Goal: Information Seeking & Learning: Learn about a topic

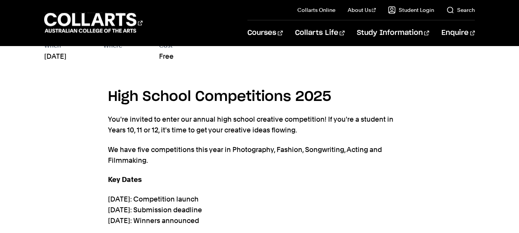
scroll to position [373, 0]
click at [159, 125] on p "You're invited to enter our annual high school creative competition! If you're …" at bounding box center [260, 126] width 304 height 22
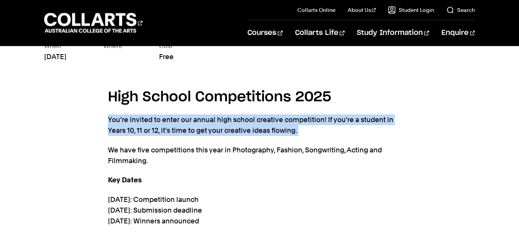
click at [159, 125] on p "You're invited to enter our annual high school creative competition! If you're …" at bounding box center [260, 126] width 304 height 22
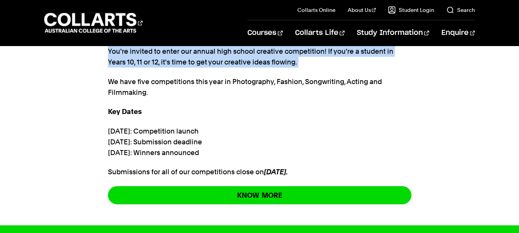
scroll to position [446, 0]
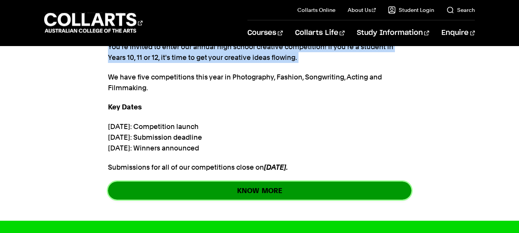
click at [183, 192] on link "KNOW MORE" at bounding box center [260, 191] width 304 height 18
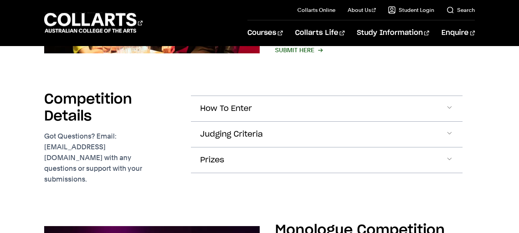
scroll to position [638, 0]
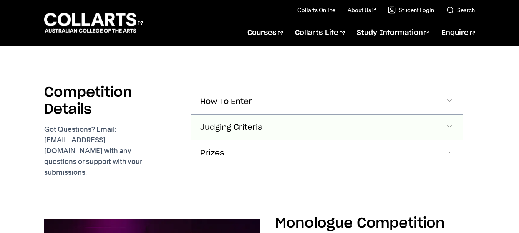
click at [259, 123] on span "Judging Criteria" at bounding box center [231, 127] width 63 height 9
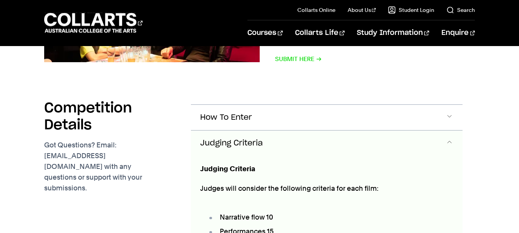
scroll to position [623, 0]
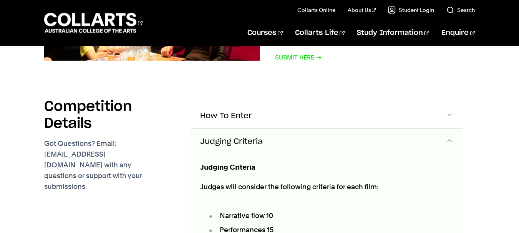
click at [258, 146] on span "Judging Criteria" at bounding box center [231, 142] width 63 height 9
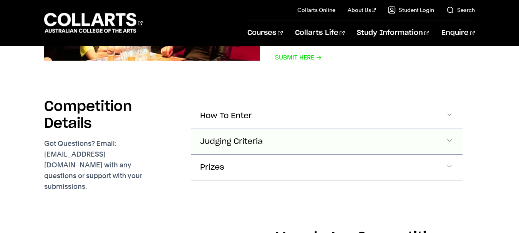
click at [267, 130] on button "Judging Criteria" at bounding box center [327, 141] width 272 height 25
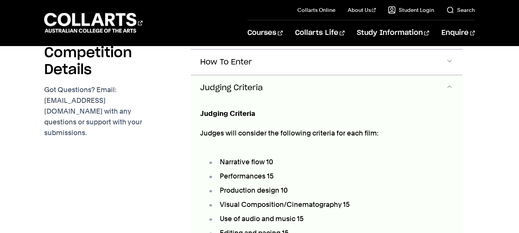
scroll to position [683, 0]
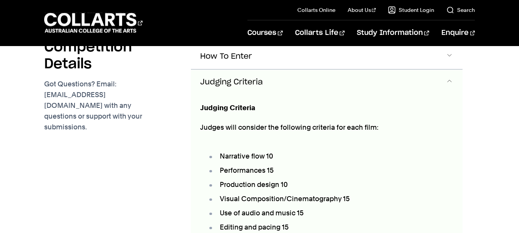
click at [267, 80] on button "Judging Criteria" at bounding box center [327, 82] width 272 height 25
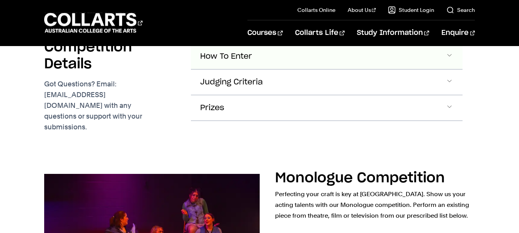
click at [288, 58] on button "How To Enter" at bounding box center [327, 56] width 272 height 25
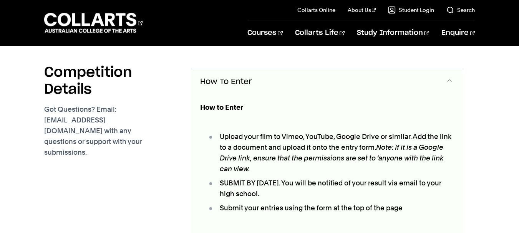
click at [271, 78] on button "How To Enter" at bounding box center [327, 81] width 272 height 25
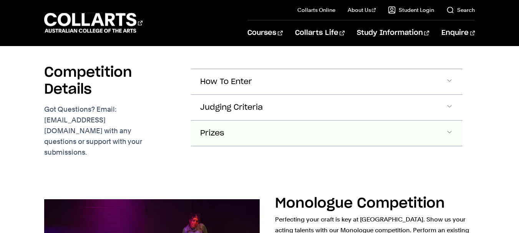
click at [235, 145] on button "Prizes" at bounding box center [327, 133] width 272 height 25
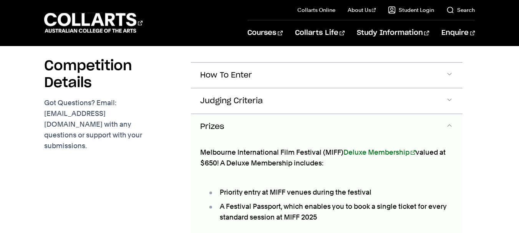
scroll to position [708, 0]
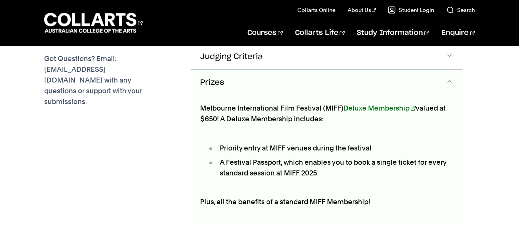
click at [283, 157] on li "A Festival Passport, which enables you to book a single ticket for every standa…" at bounding box center [331, 168] width 246 height 22
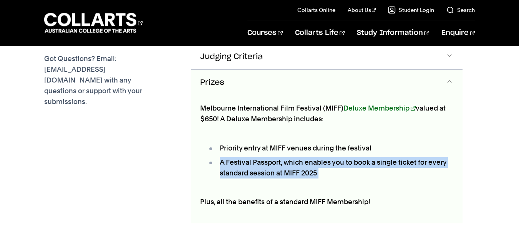
click at [283, 157] on li "A Festival Passport, which enables you to book a single ticket for every standa…" at bounding box center [331, 168] width 246 height 22
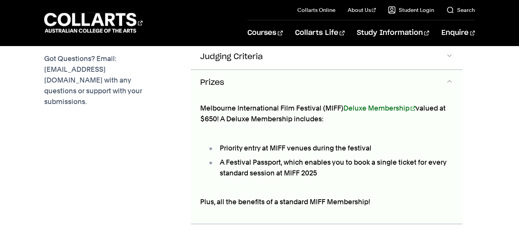
click at [287, 144] on li "Priority entry at MIFF venues during the festival" at bounding box center [331, 148] width 246 height 11
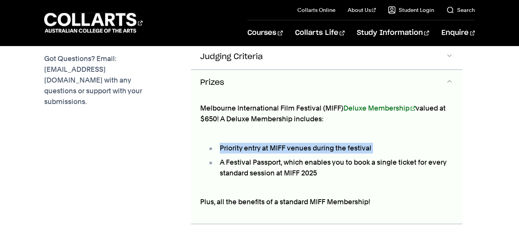
click at [287, 144] on li "Priority entry at MIFF venues during the festival" at bounding box center [331, 148] width 246 height 11
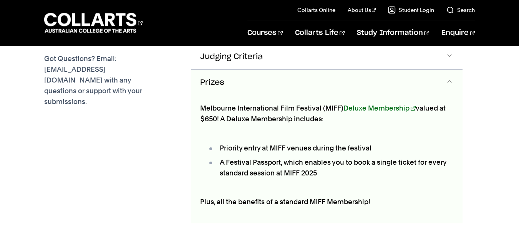
click at [281, 157] on li "A Festival Passport, which enables you to book a single ticket for every standa…" at bounding box center [331, 168] width 246 height 22
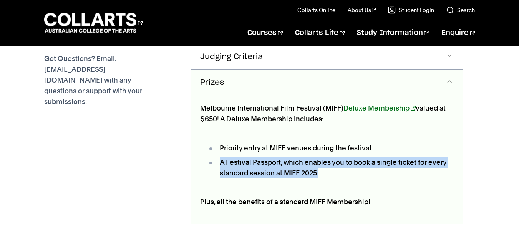
click at [281, 157] on li "A Festival Passport, which enables you to book a single ticket for every standa…" at bounding box center [331, 168] width 246 height 22
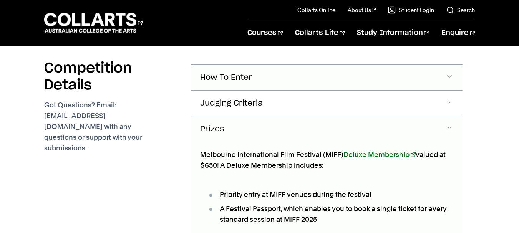
click at [242, 80] on span "How To Enter" at bounding box center [226, 77] width 52 height 9
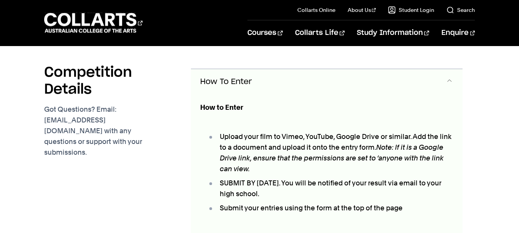
click at [292, 132] on li "Upload your film to Vimeo, YouTube, Google Drive or similar. Add the link to a …" at bounding box center [331, 153] width 246 height 43
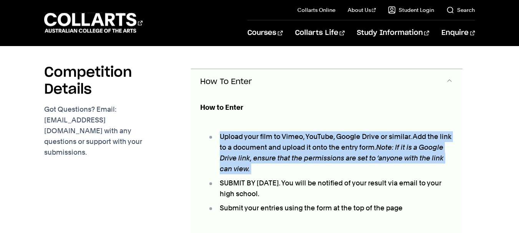
click at [292, 132] on li "Upload your film to Vimeo, YouTube, Google Drive or similar. Add the link to a …" at bounding box center [331, 153] width 246 height 43
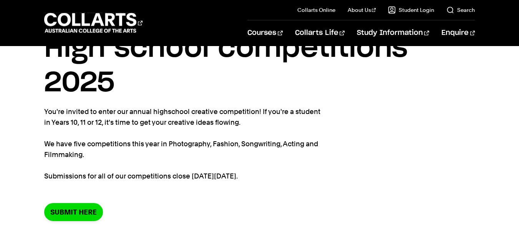
scroll to position [51, 0]
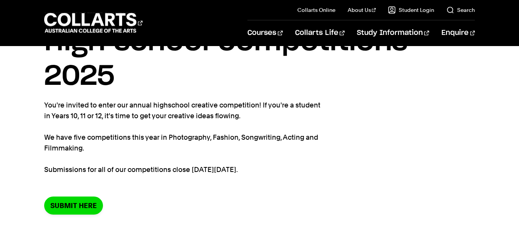
click at [323, 70] on h1 "High school competitions 2025" at bounding box center [259, 59] width 431 height 69
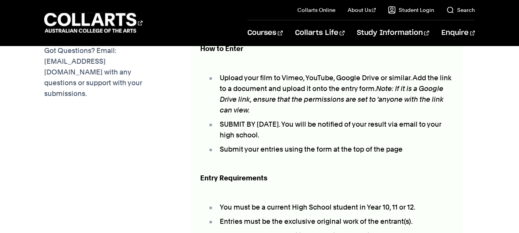
scroll to position [714, 0]
